Goal: Book appointment/travel/reservation

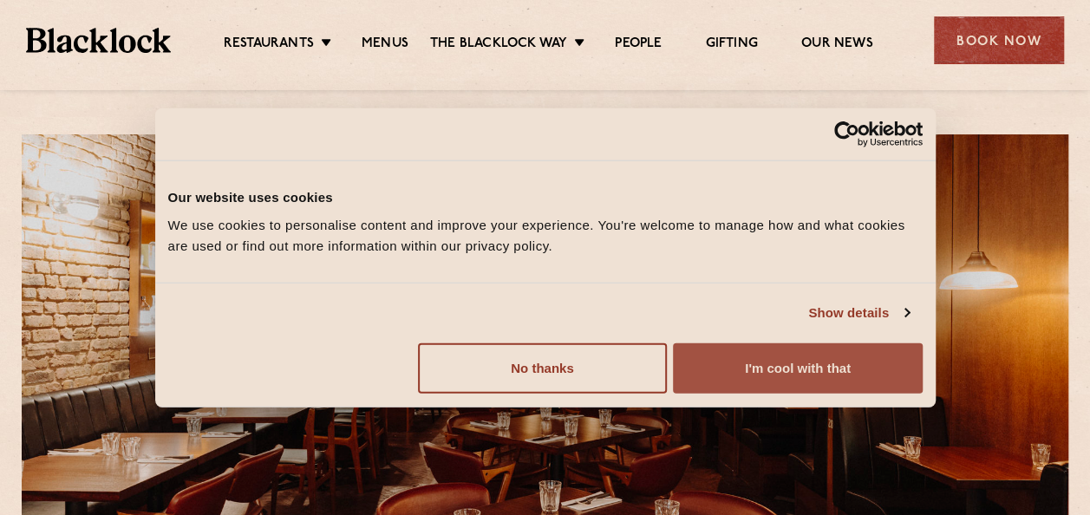
click at [795, 368] on button "I'm cool with that" at bounding box center [797, 367] width 249 height 50
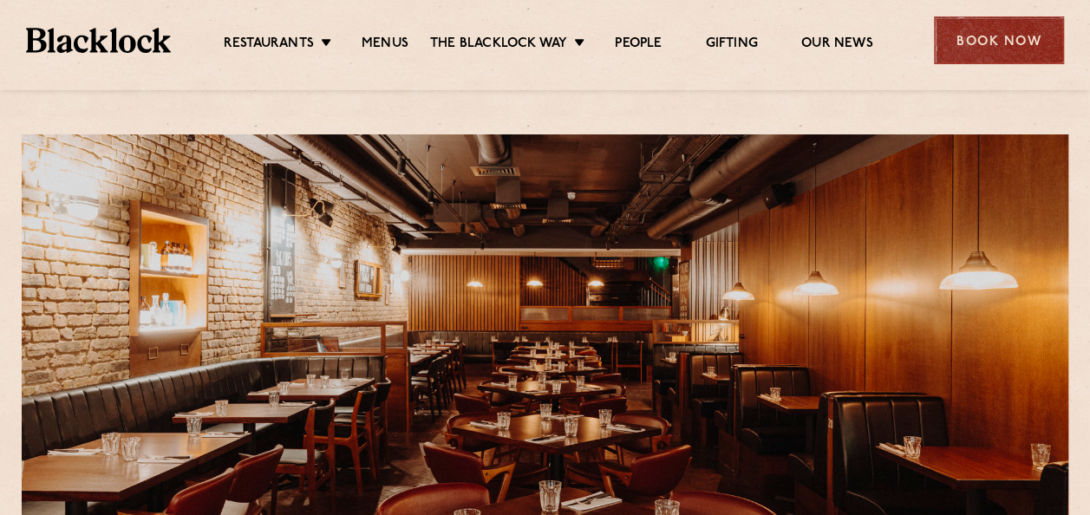
click at [1009, 37] on div "Book Now" at bounding box center [999, 40] width 130 height 48
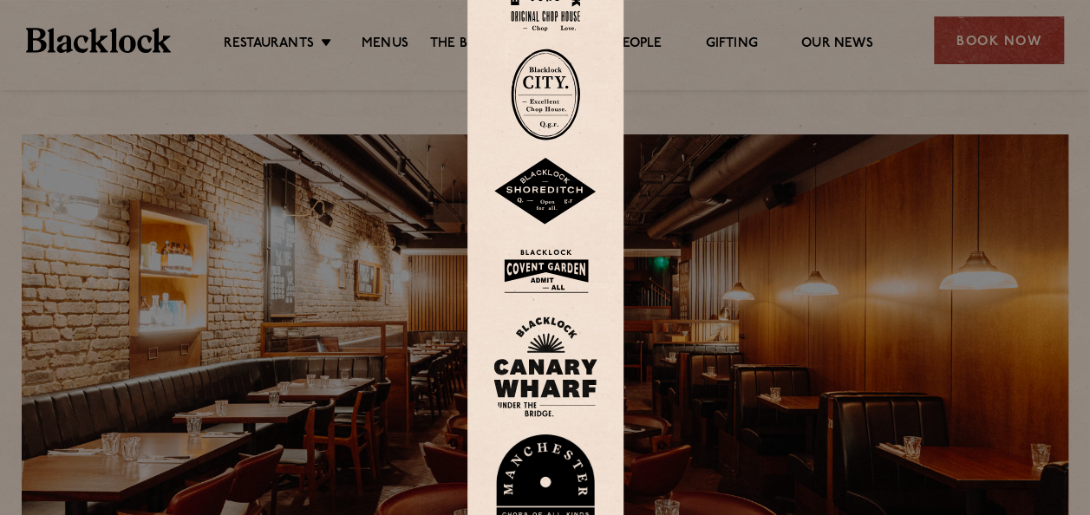
scroll to position [87, 0]
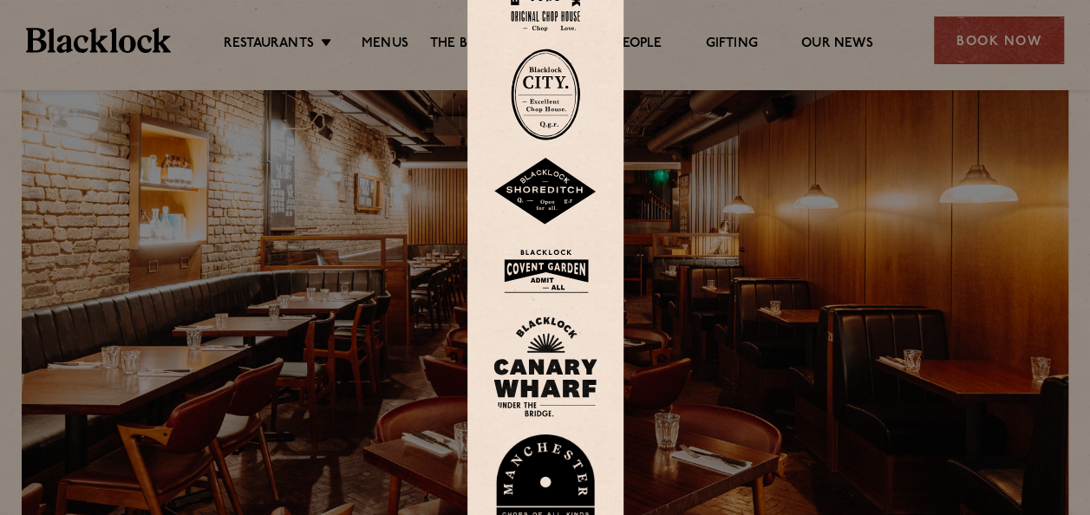
click at [550, 268] on img at bounding box center [545, 271] width 104 height 56
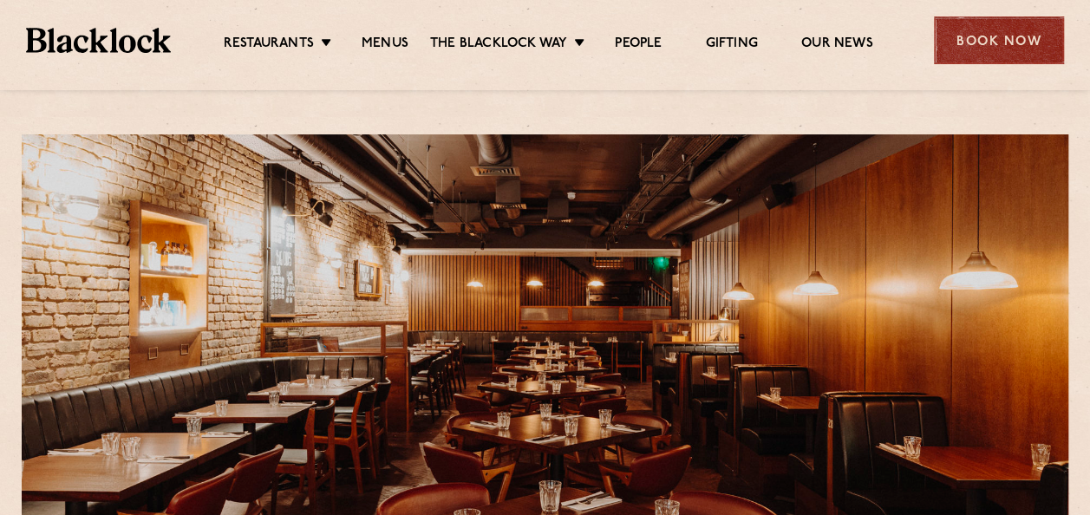
click at [995, 34] on div "Book Now" at bounding box center [999, 40] width 130 height 48
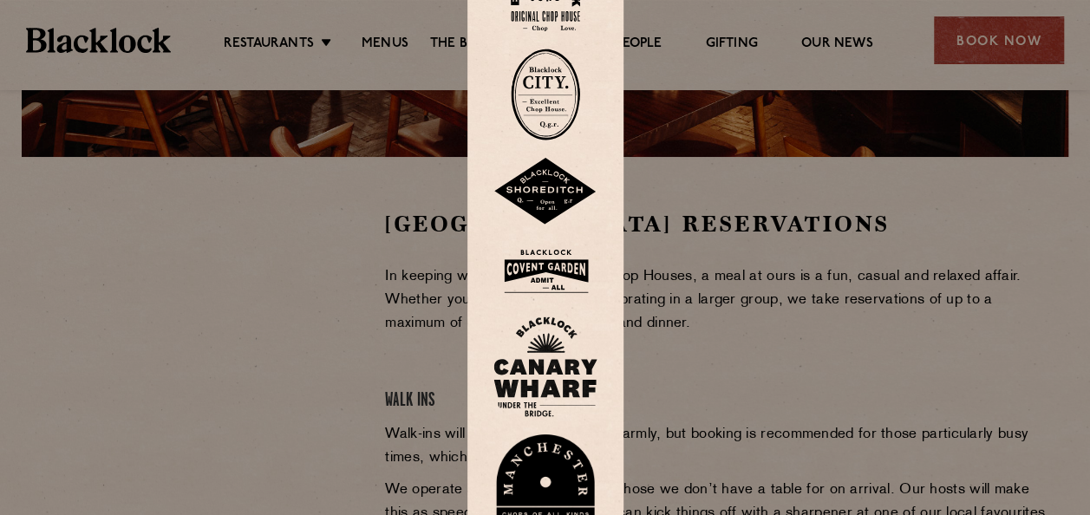
scroll to position [433, 0]
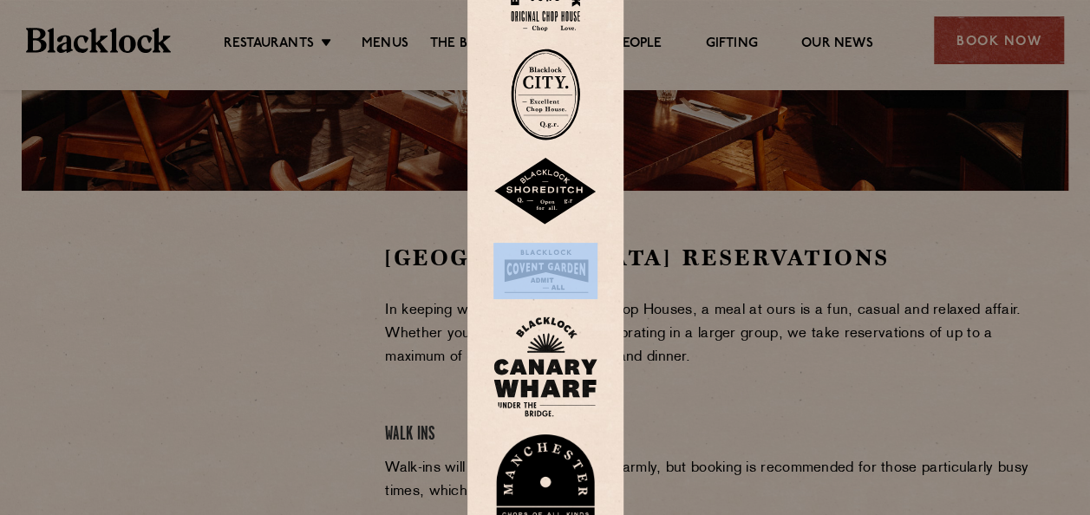
click at [393, 300] on div at bounding box center [545, 257] width 1090 height 515
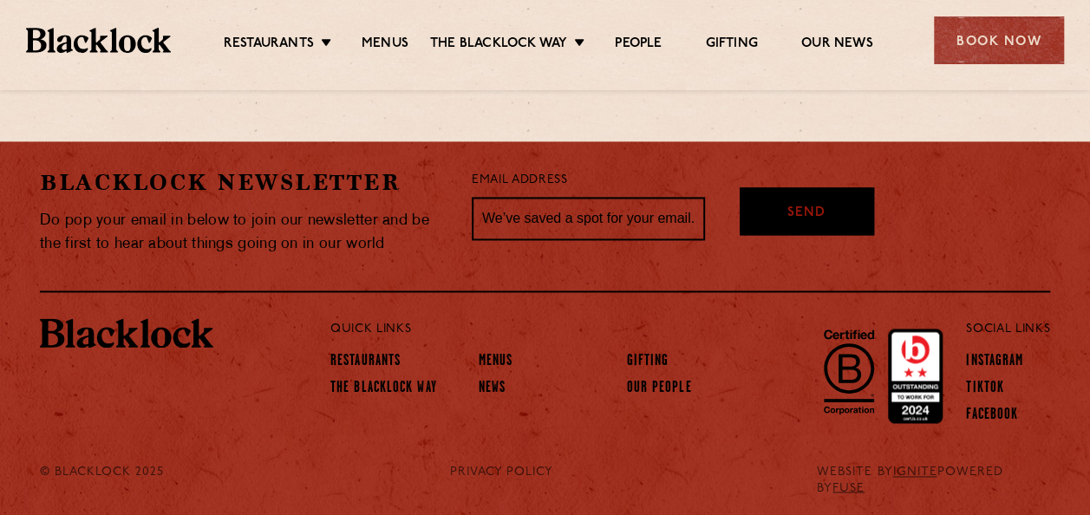
scroll to position [1148, 0]
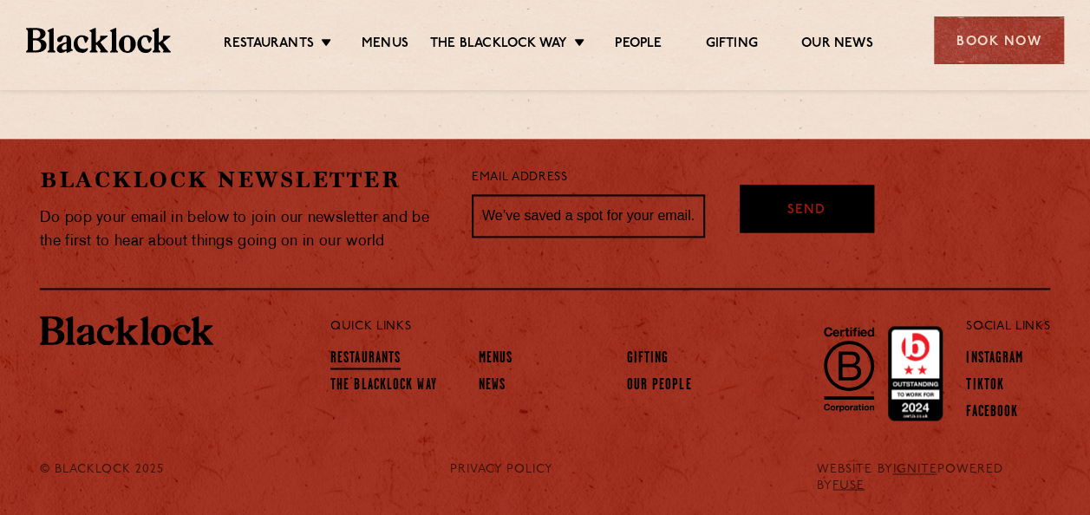
click at [371, 355] on link "Restaurants" at bounding box center [365, 359] width 70 height 19
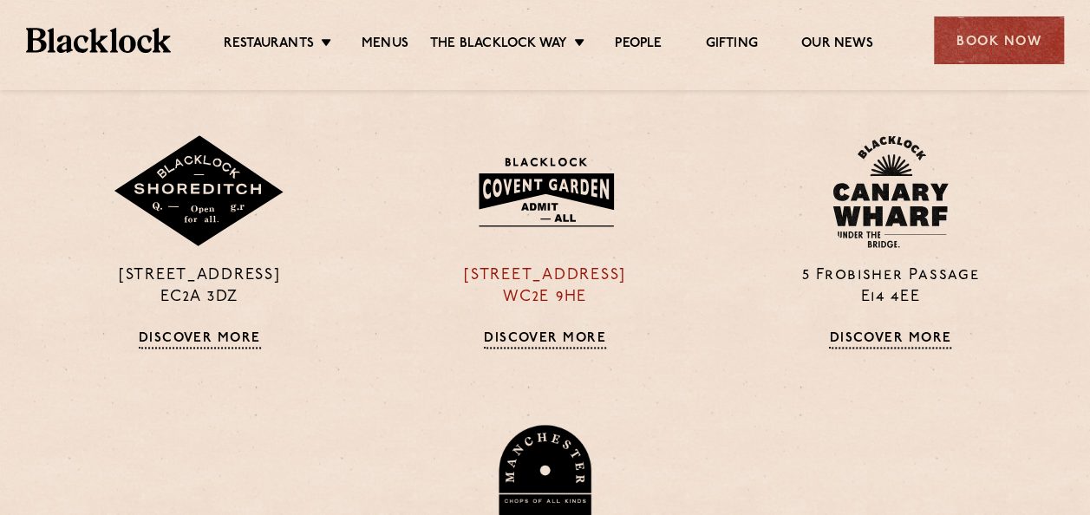
scroll to position [1040, 0]
